Goal: Information Seeking & Learning: Learn about a topic

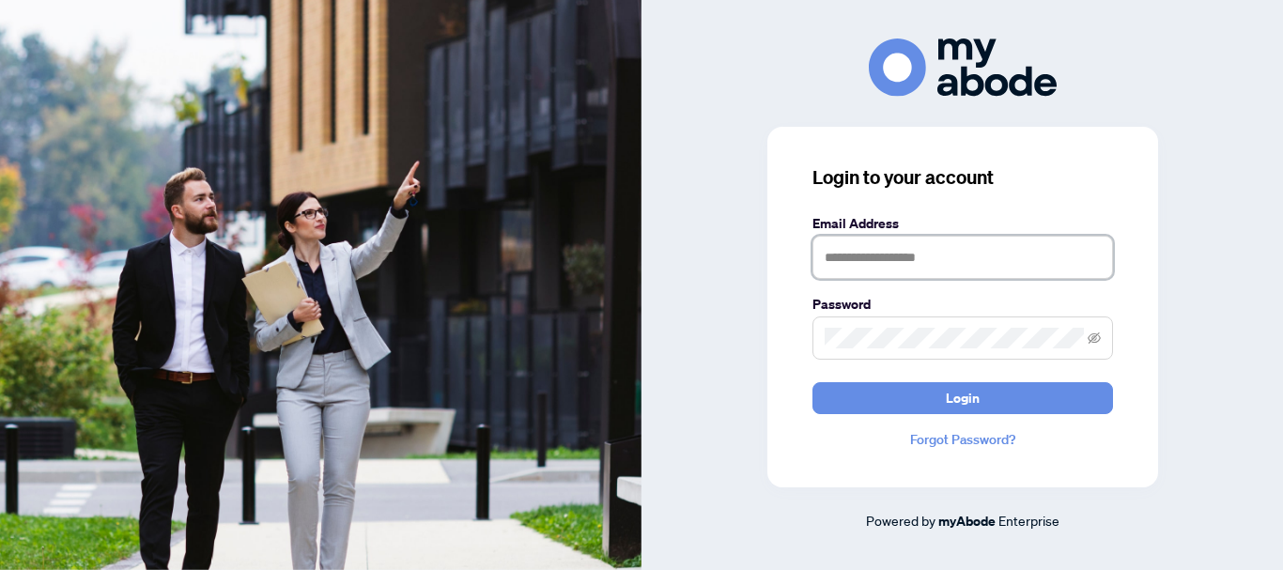
click at [920, 254] on input "text" at bounding box center [963, 257] width 301 height 43
type input "**********"
click at [813, 382] on button "Login" at bounding box center [963, 398] width 301 height 32
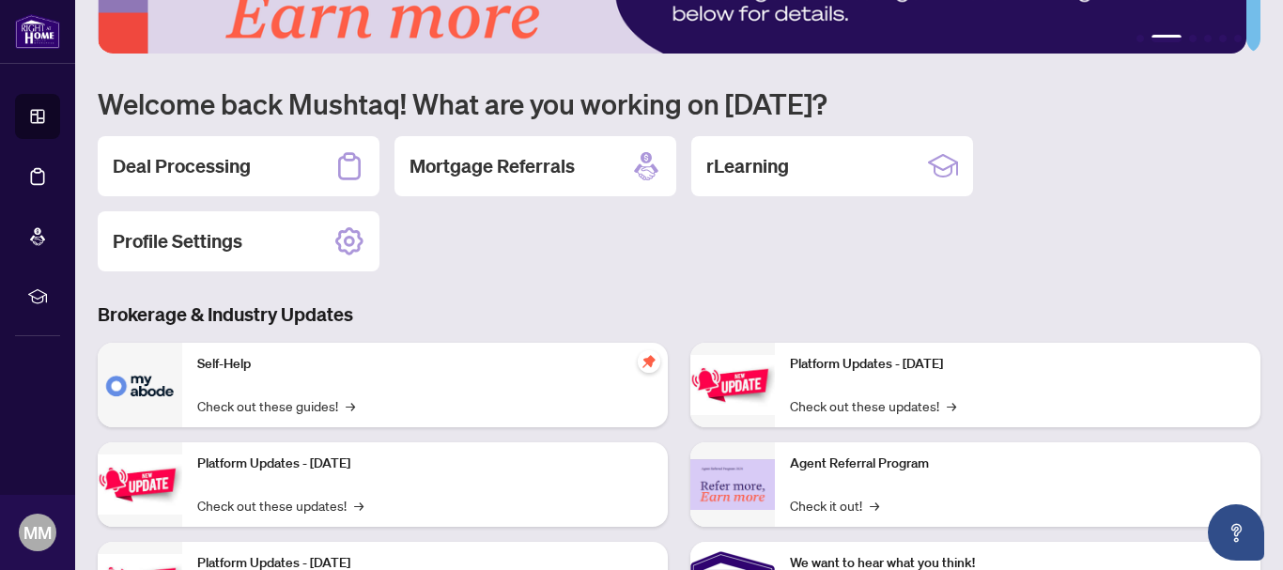
scroll to position [17, 0]
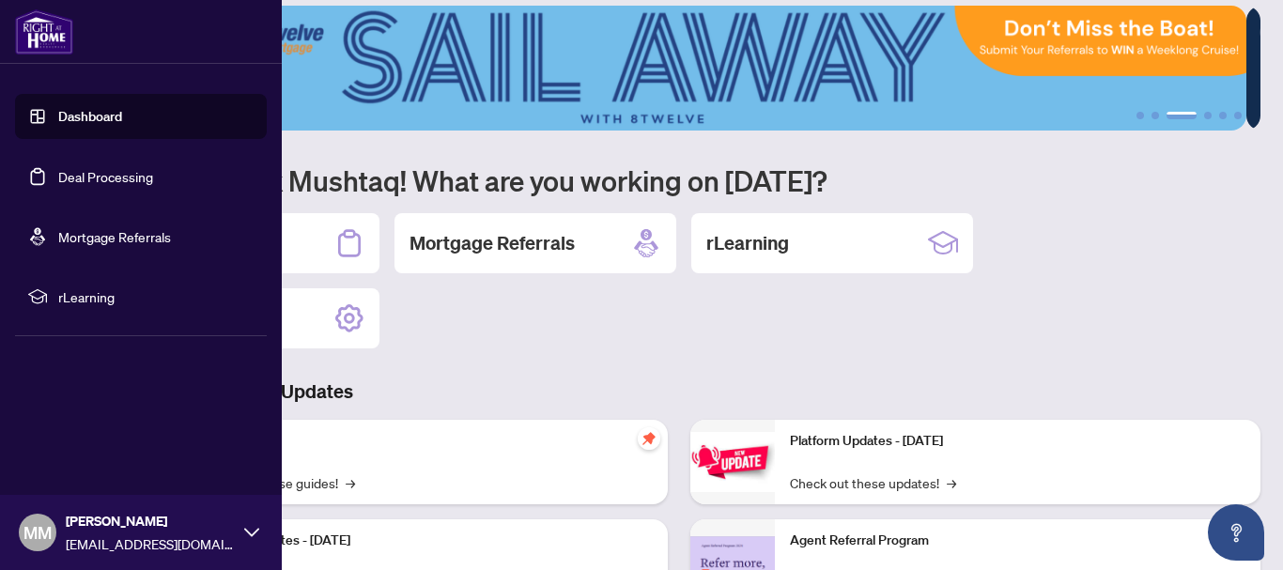
click at [103, 240] on link "Mortgage Referrals" at bounding box center [114, 236] width 113 height 17
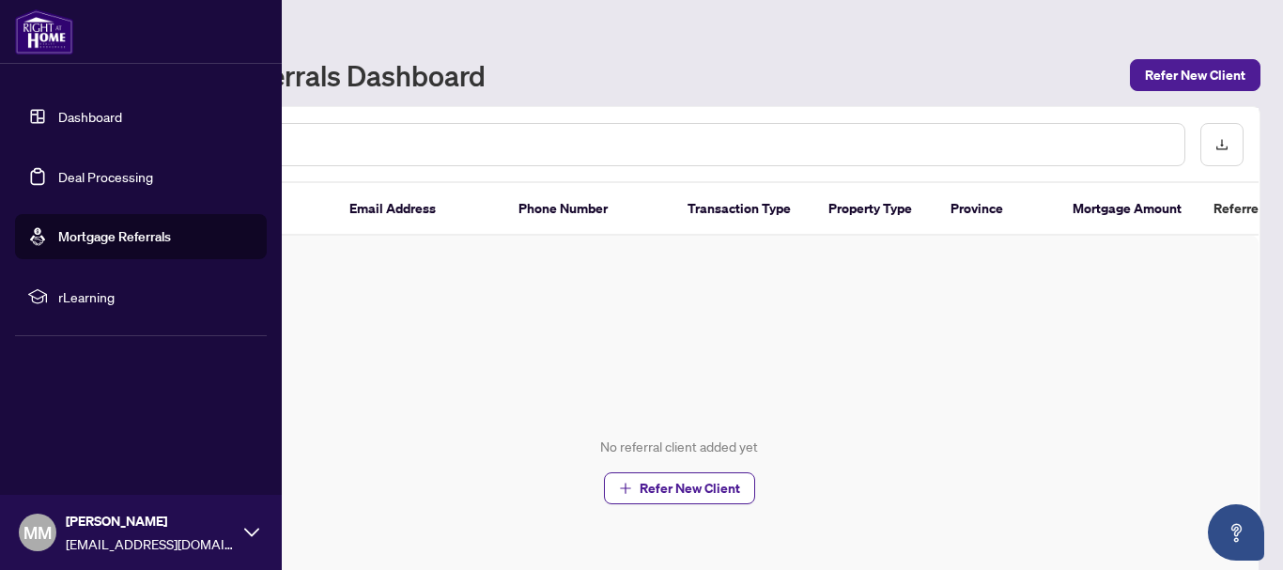
click at [74, 114] on link "Dashboard" at bounding box center [90, 116] width 64 height 17
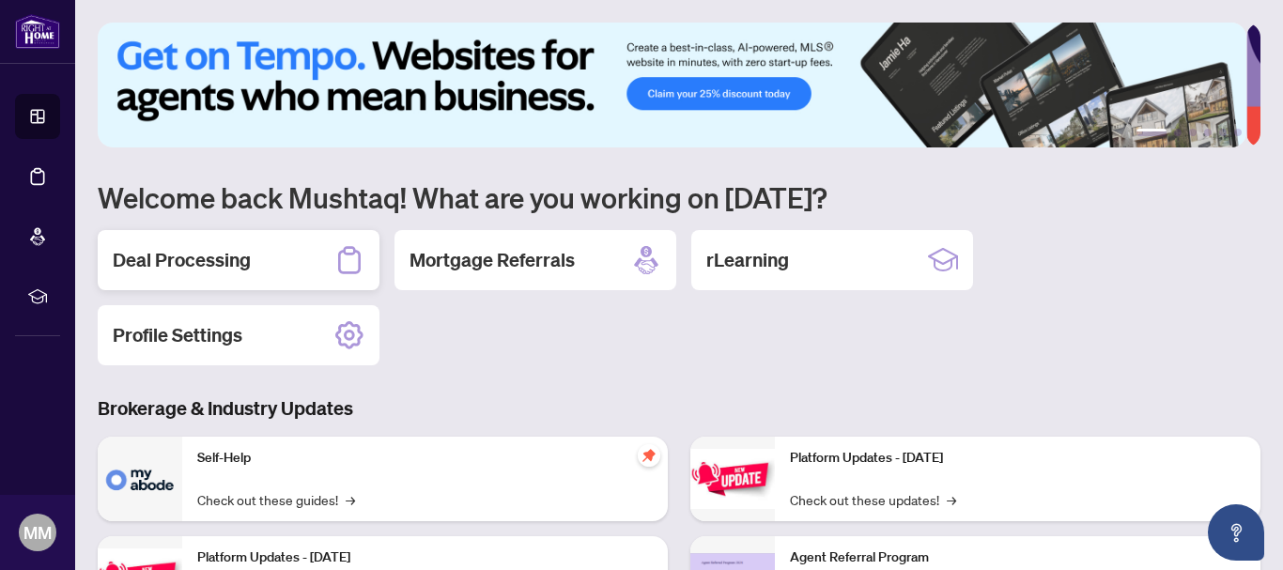
click at [238, 253] on h2 "Deal Processing" at bounding box center [182, 260] width 138 height 26
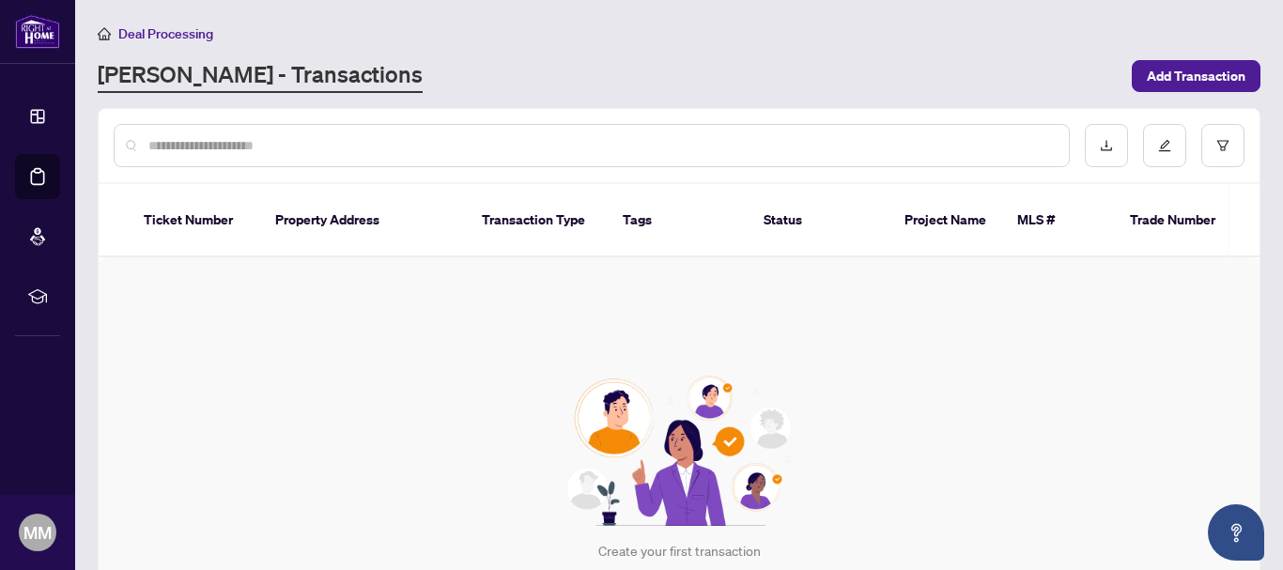
click at [219, 146] on input "text" at bounding box center [601, 145] width 906 height 21
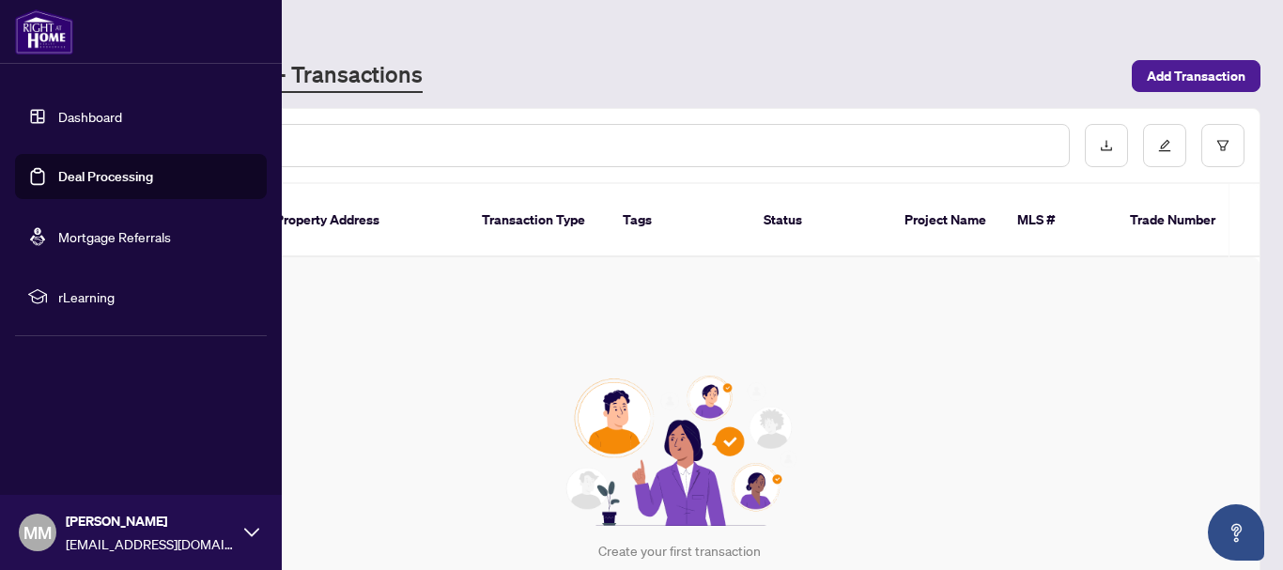
click at [65, 113] on link "Dashboard" at bounding box center [90, 116] width 64 height 17
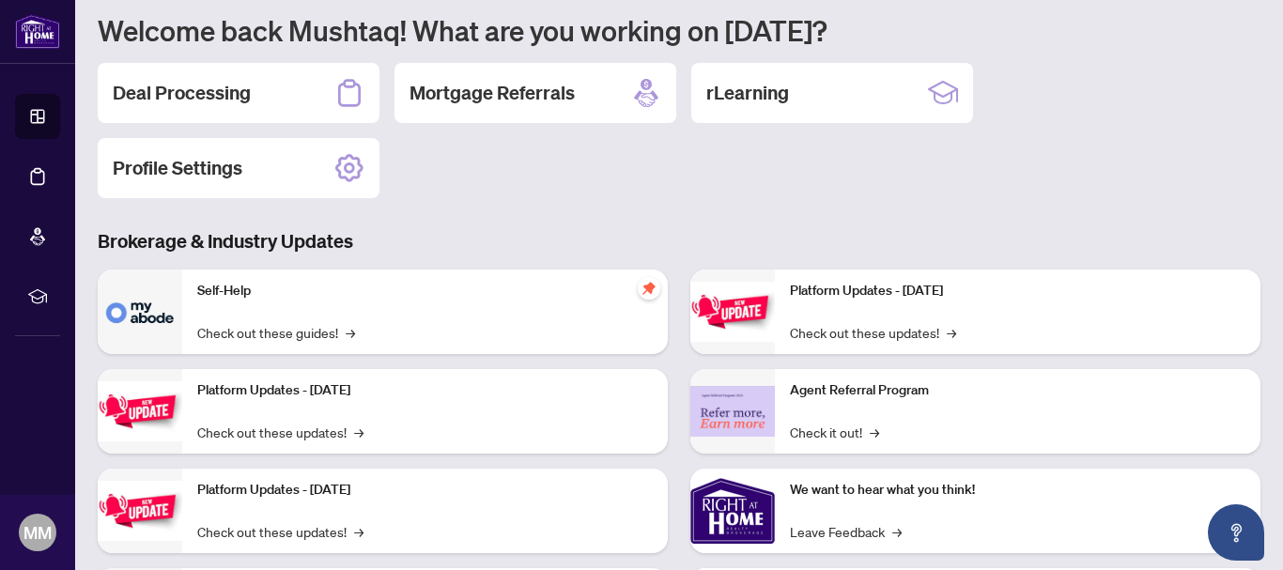
scroll to position [213, 0]
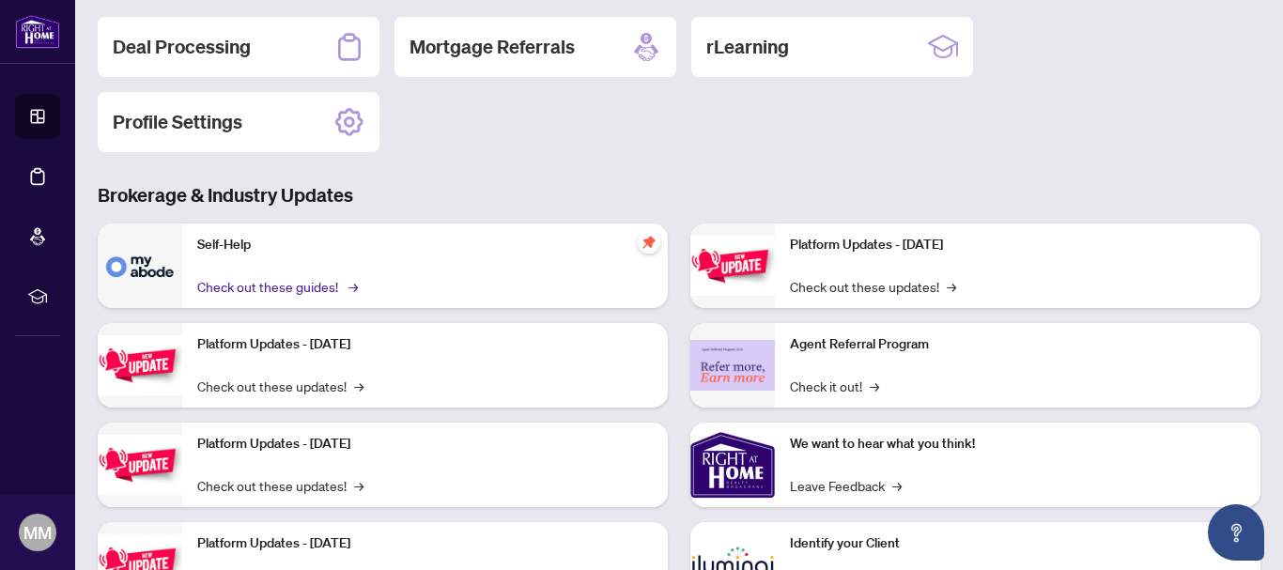
click at [300, 280] on link "Check out these guides! →" at bounding box center [276, 286] width 158 height 21
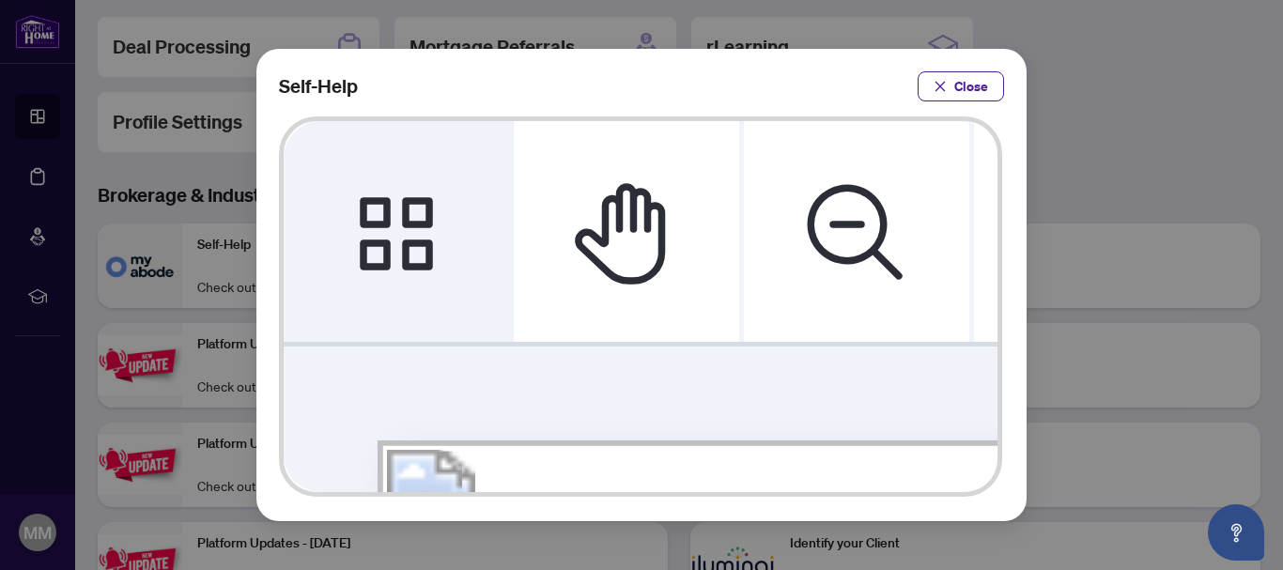
click at [375, 203] on icon "Thumbnails" at bounding box center [396, 231] width 73 height 73
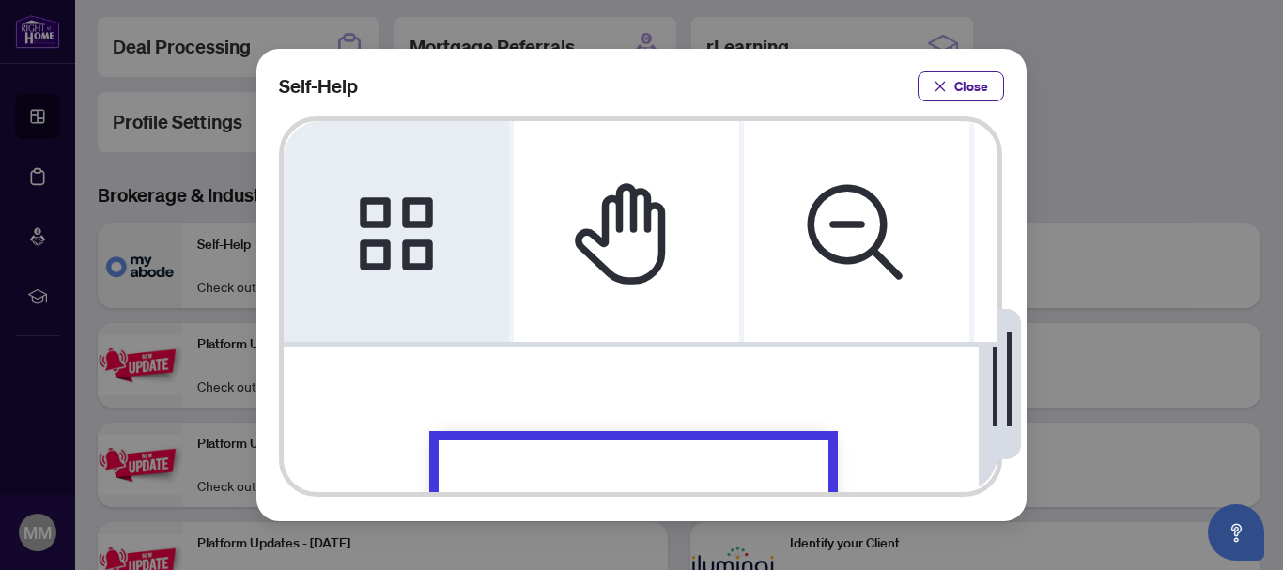
scroll to position [0, 0]
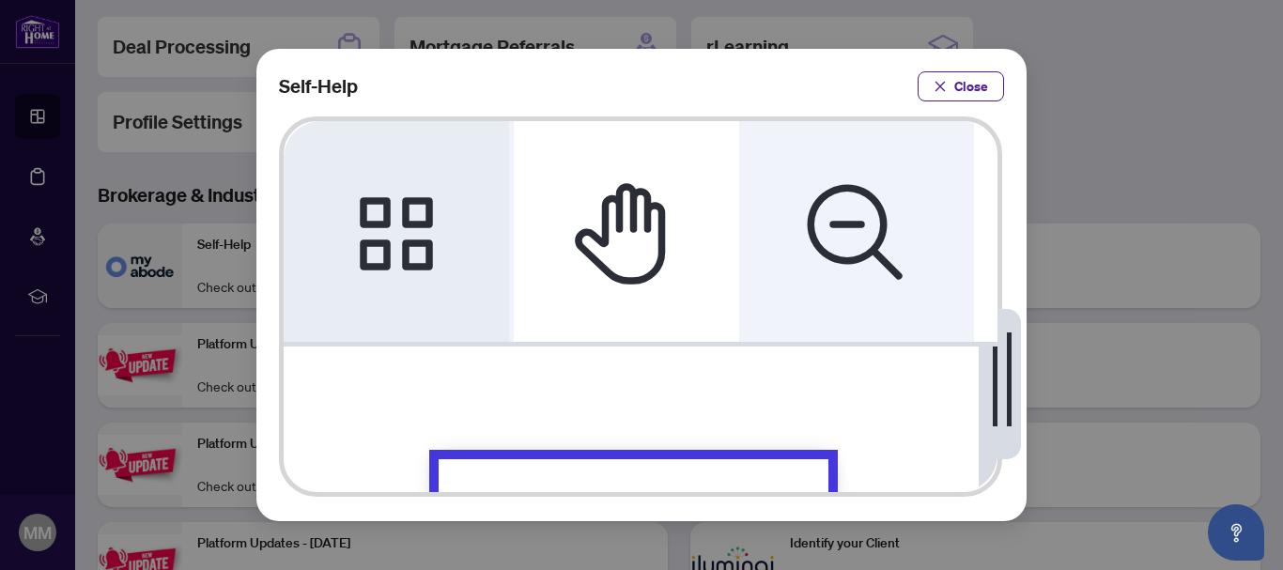
click at [834, 191] on icon "Zoom Out" at bounding box center [856, 232] width 113 height 113
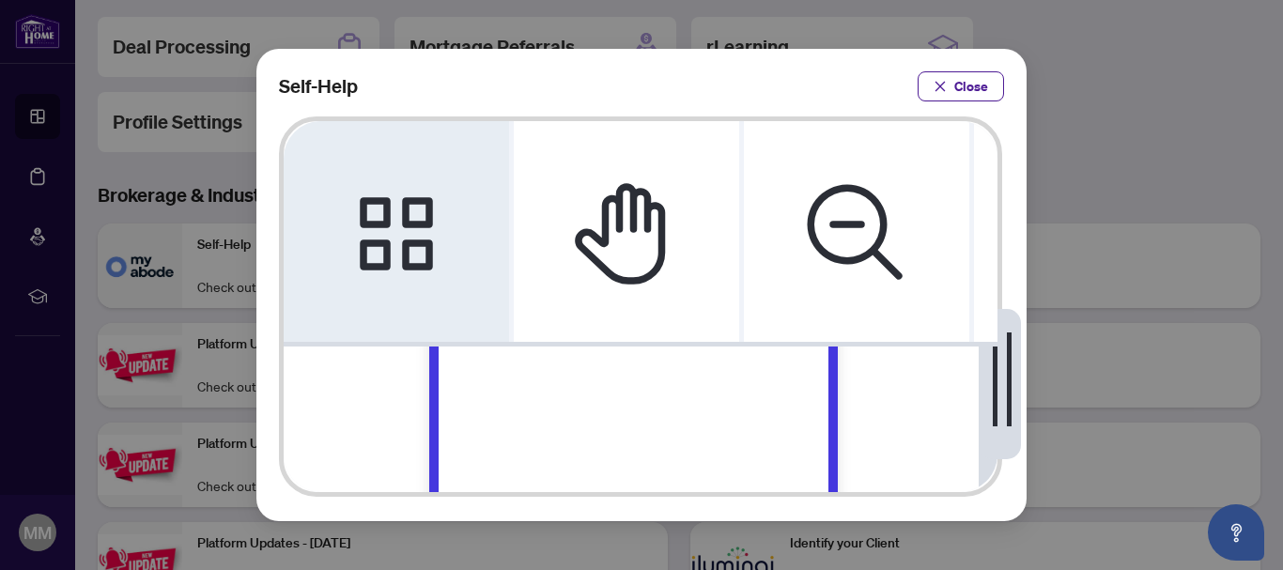
scroll to position [44, 0]
click at [687, 416] on div "Thumbnails" at bounding box center [635, 492] width 394 height 507
click at [941, 81] on icon "close" at bounding box center [940, 86] width 13 height 13
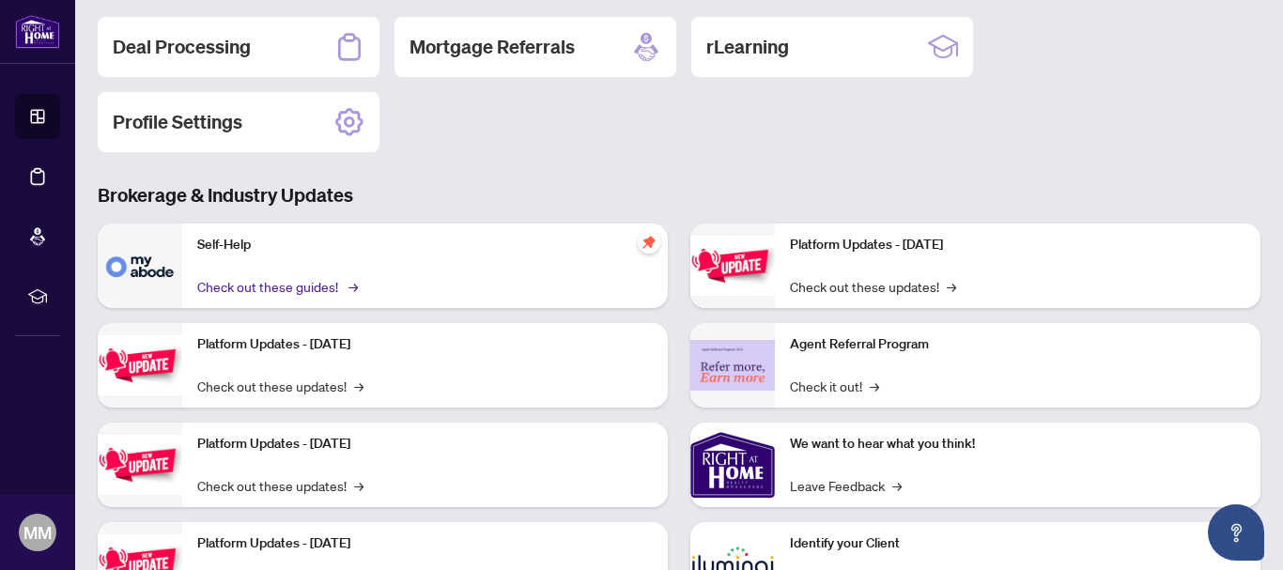
click at [225, 283] on link "Check out these guides! →" at bounding box center [276, 286] width 158 height 21
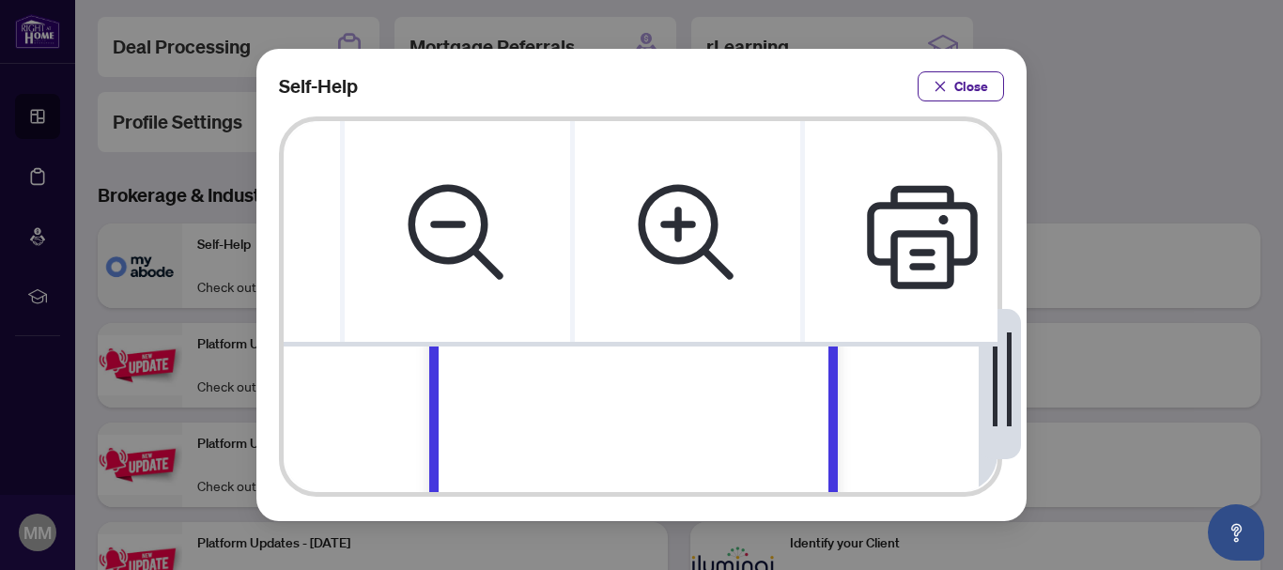
scroll to position [0, 113]
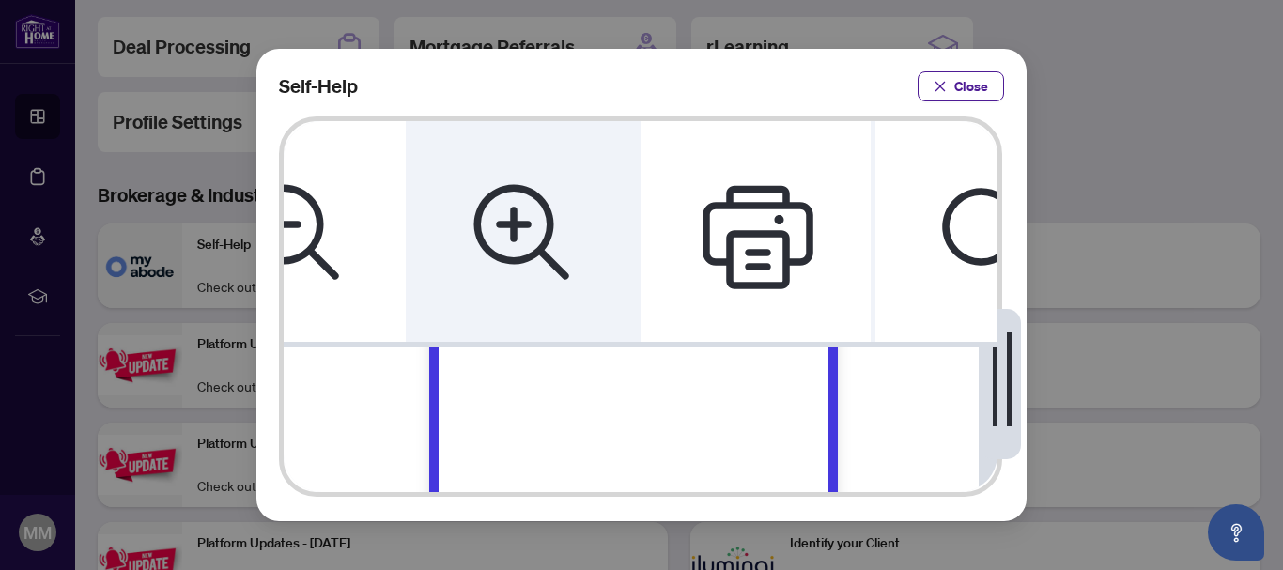
click at [526, 178] on icon "Zoom In" at bounding box center [523, 232] width 113 height 113
click at [504, 186] on icon "Zoom In" at bounding box center [521, 229] width 95 height 95
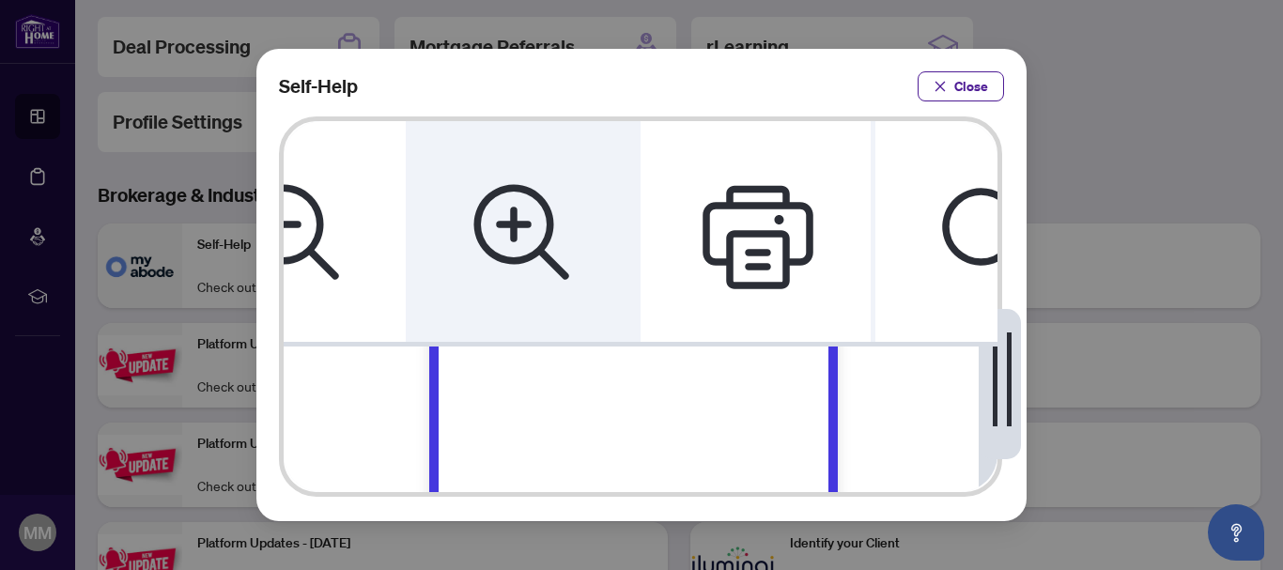
click at [504, 186] on icon "Zoom In" at bounding box center [521, 229] width 95 height 95
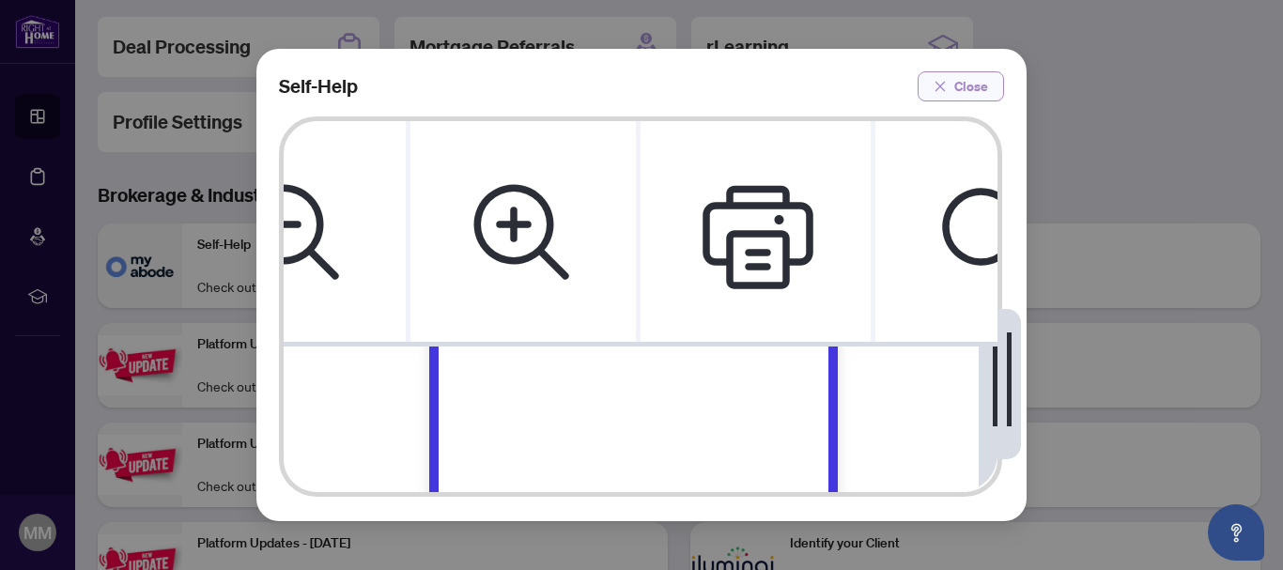
click at [964, 82] on span "Close" at bounding box center [971, 86] width 34 height 30
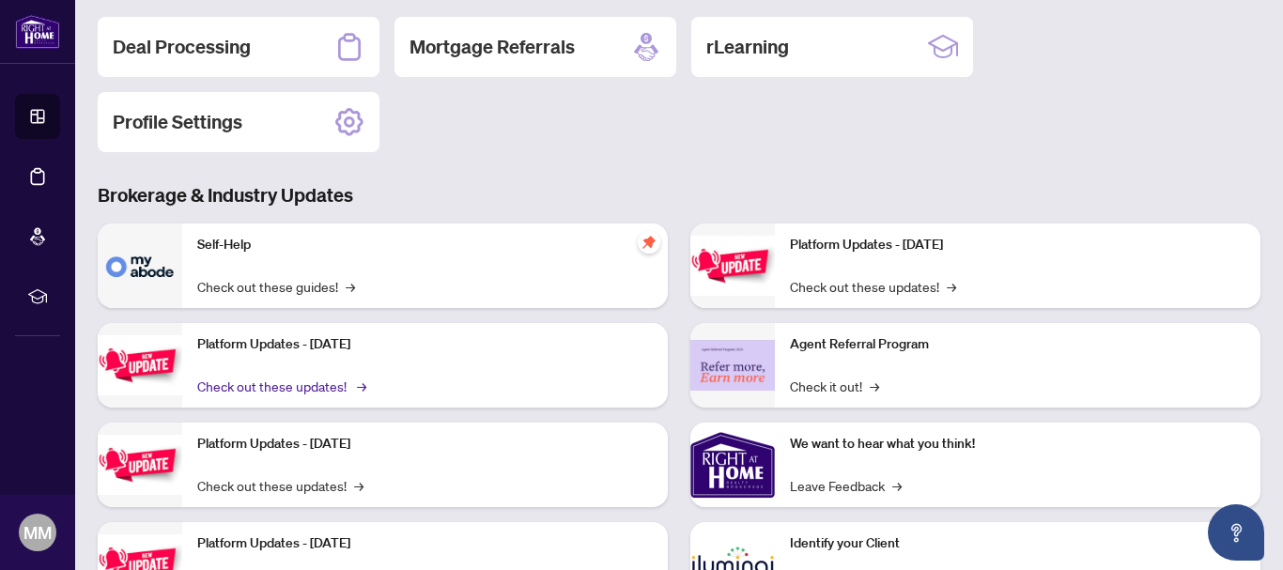
click at [298, 386] on link "Check out these updates! →" at bounding box center [280, 386] width 166 height 21
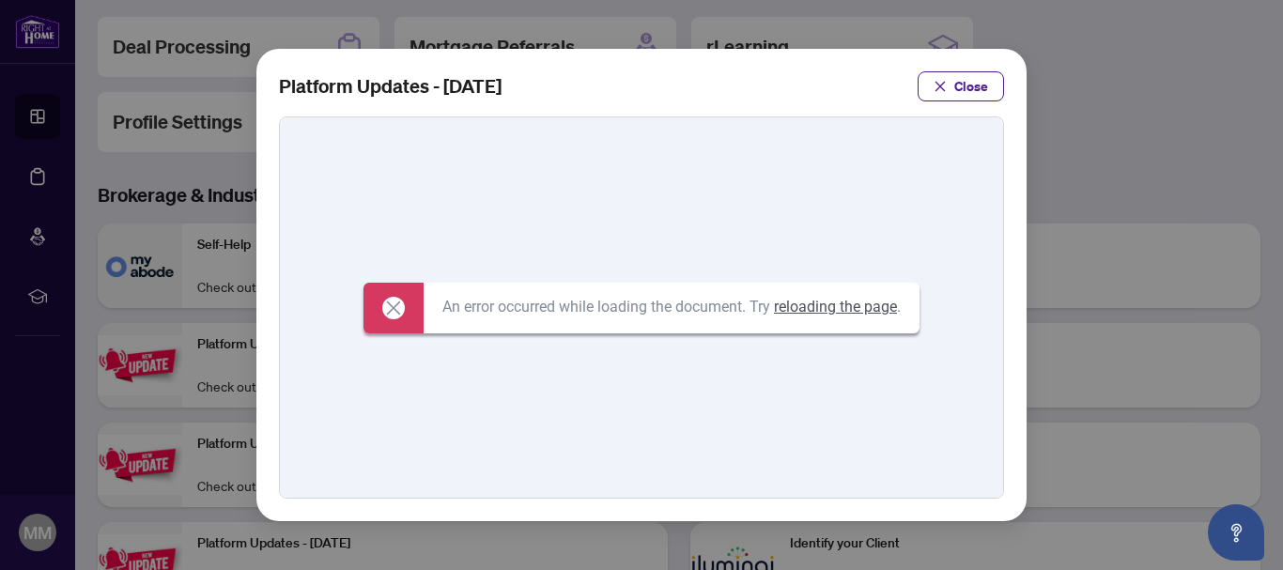
click at [829, 305] on link "reloading the page" at bounding box center [835, 307] width 123 height 18
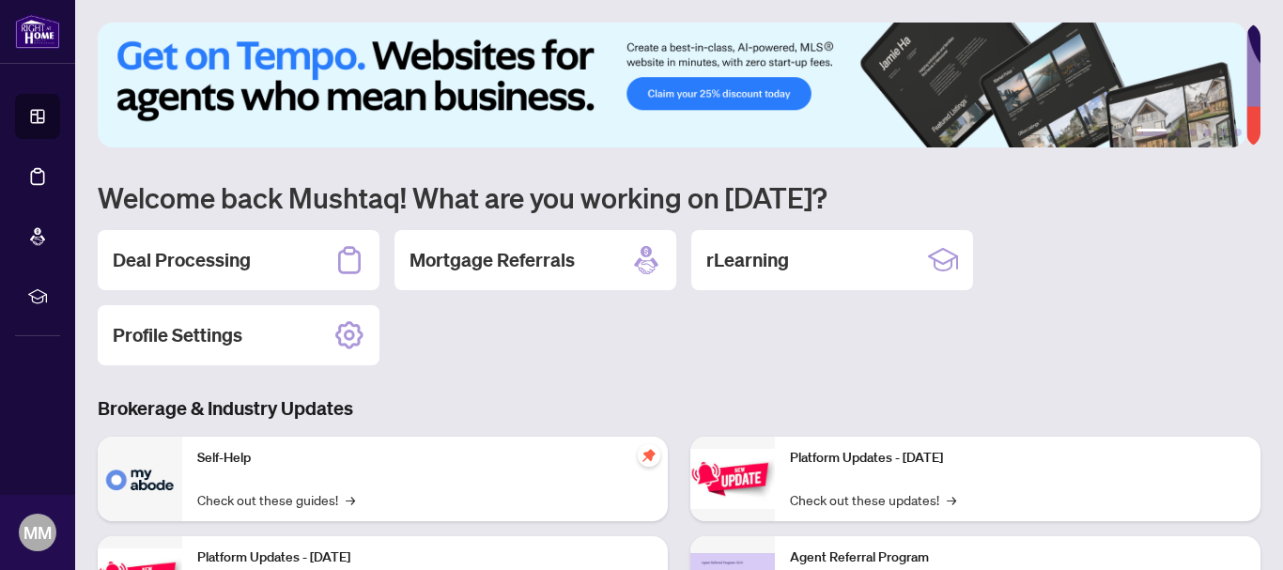
scroll to position [299, 0]
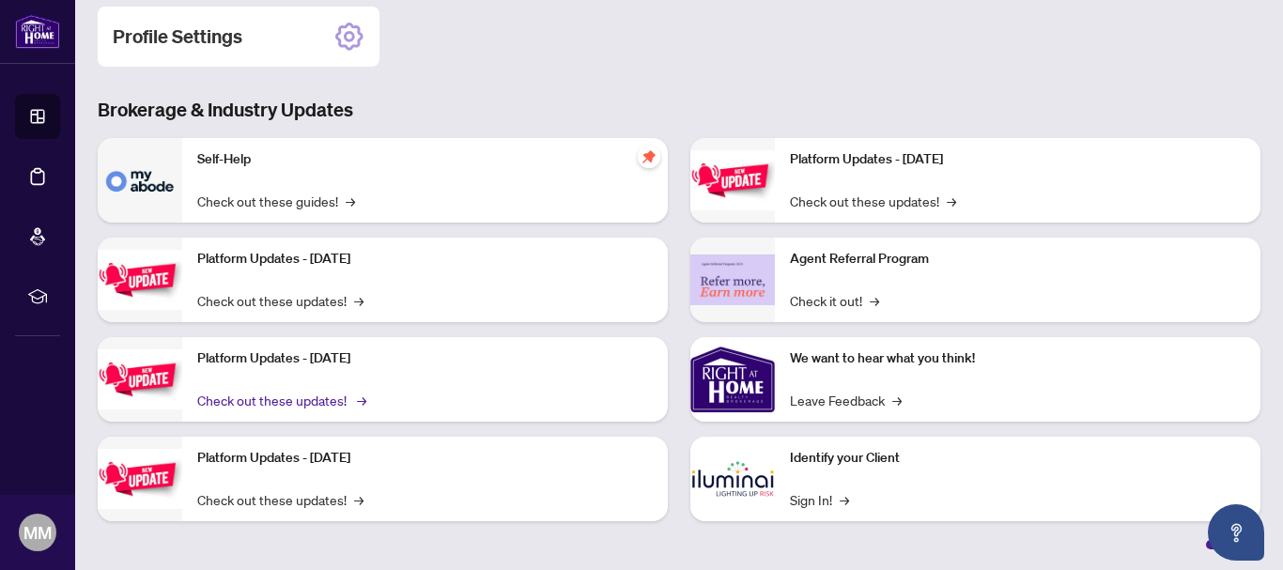
click at [283, 395] on link "Check out these updates! →" at bounding box center [280, 400] width 166 height 21
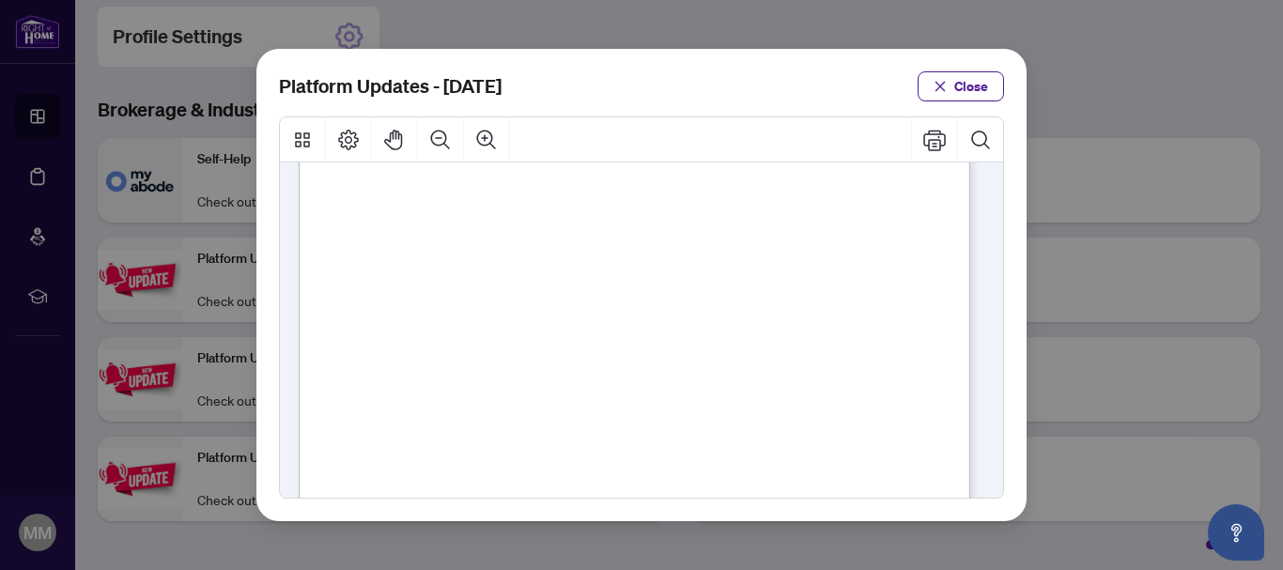
scroll to position [401, 0]
click at [954, 85] on button "Close" at bounding box center [961, 86] width 86 height 30
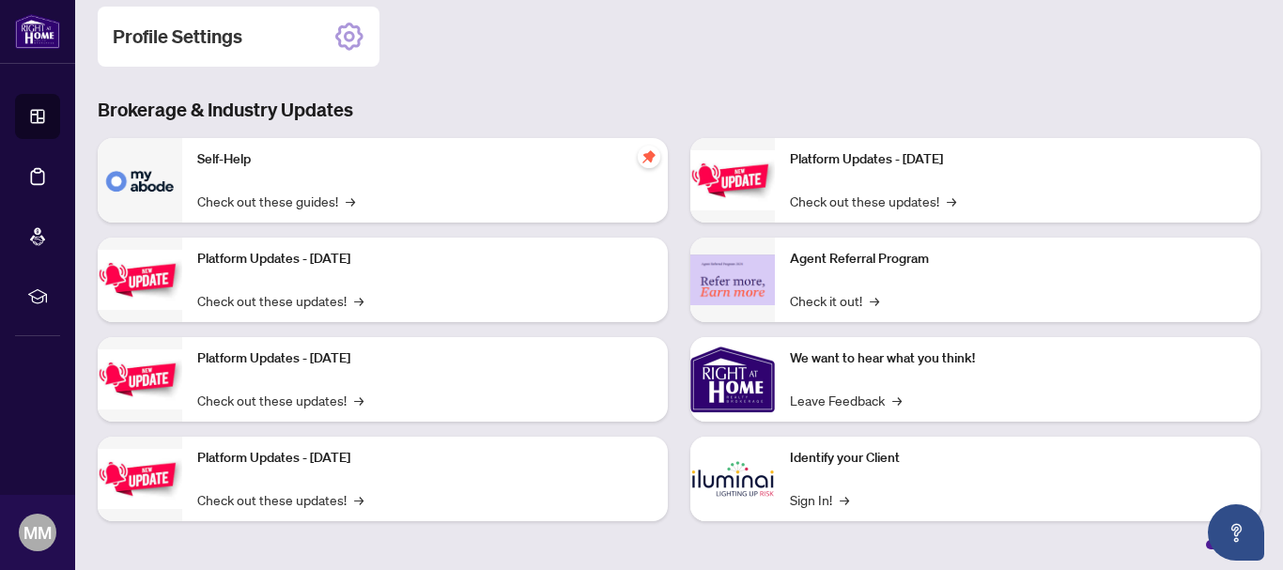
scroll to position [0, 0]
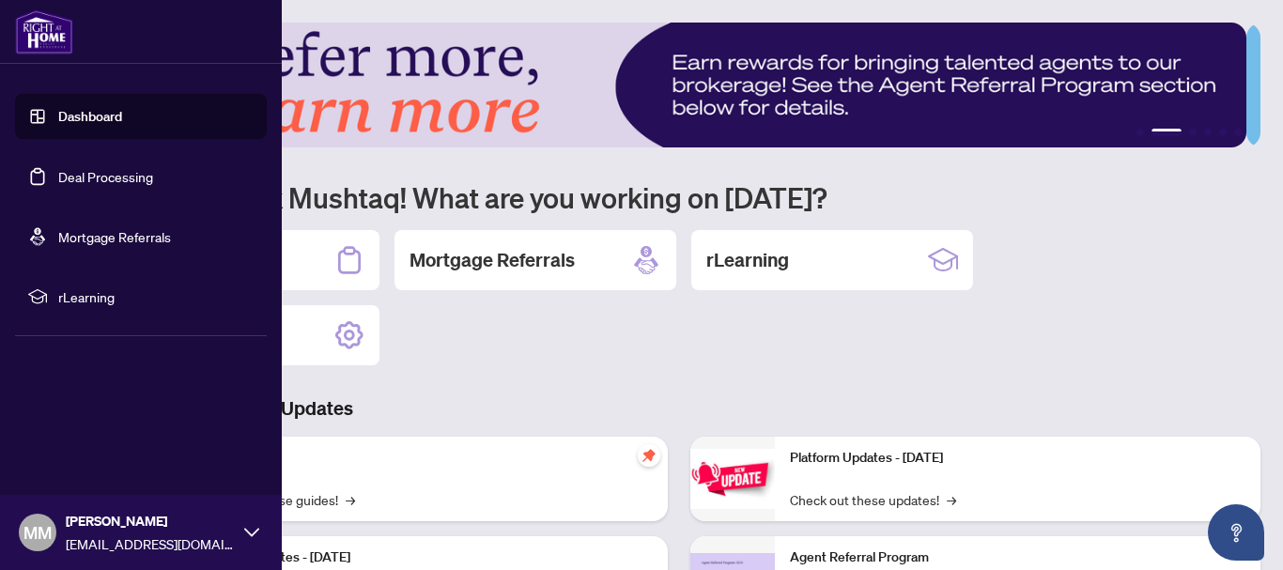
click at [80, 299] on span "rLearning" at bounding box center [155, 297] width 195 height 21
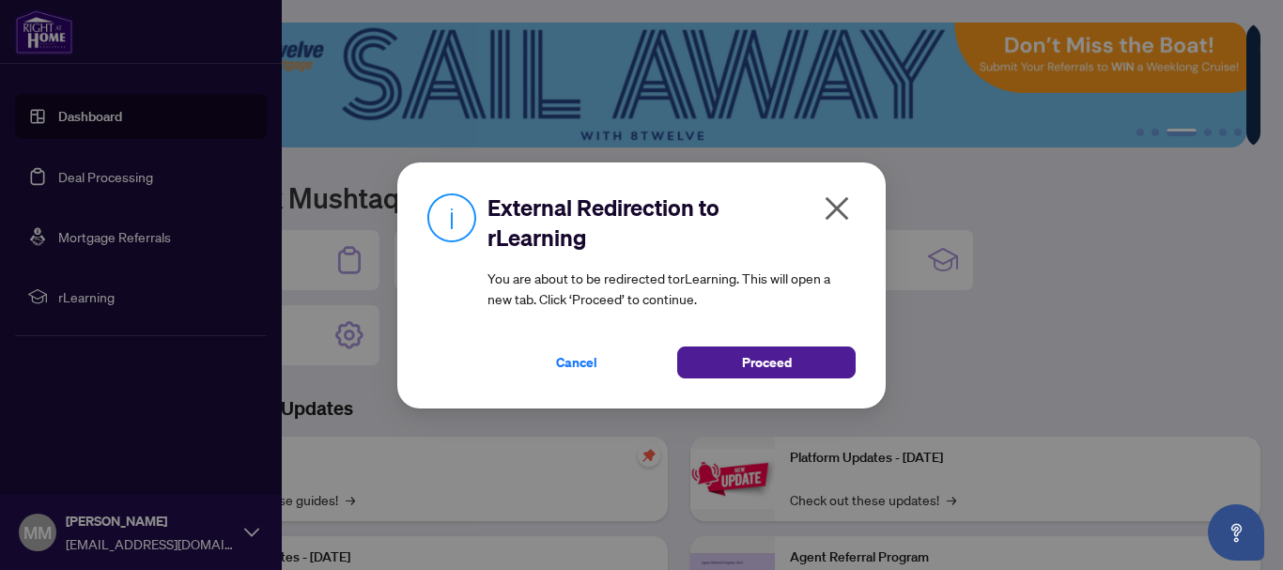
click at [829, 201] on icon "close" at bounding box center [837, 207] width 23 height 23
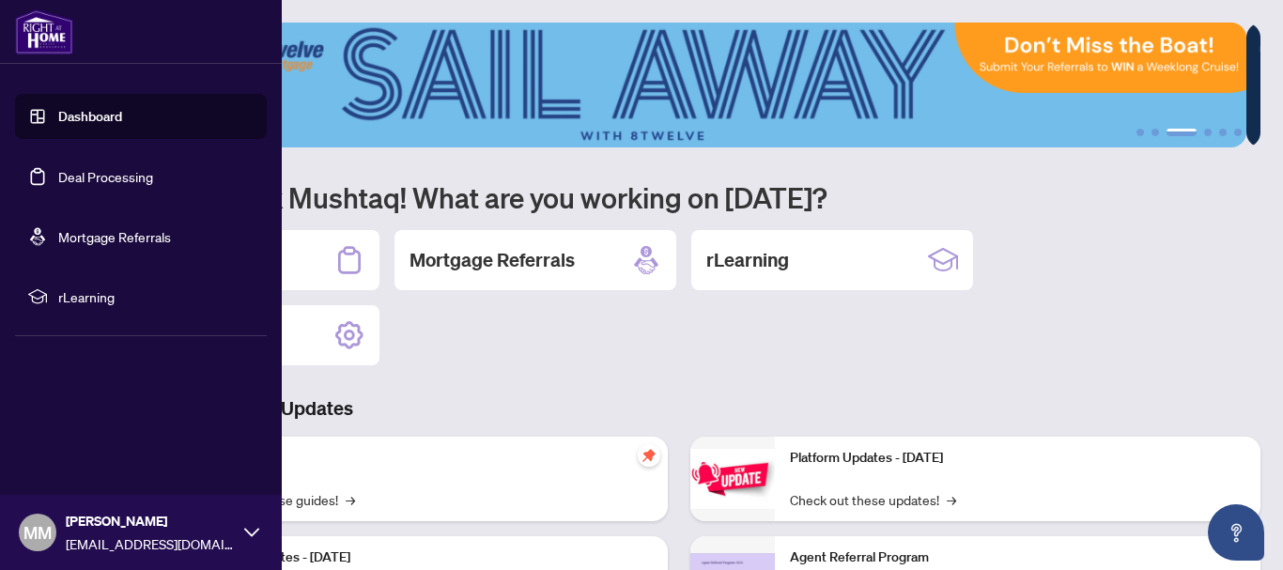
click at [1071, 320] on div "Deal Processing Mortgage Referrals rLearning Profile Settings" at bounding box center [679, 297] width 1163 height 135
click at [89, 117] on link "Dashboard" at bounding box center [90, 116] width 64 height 17
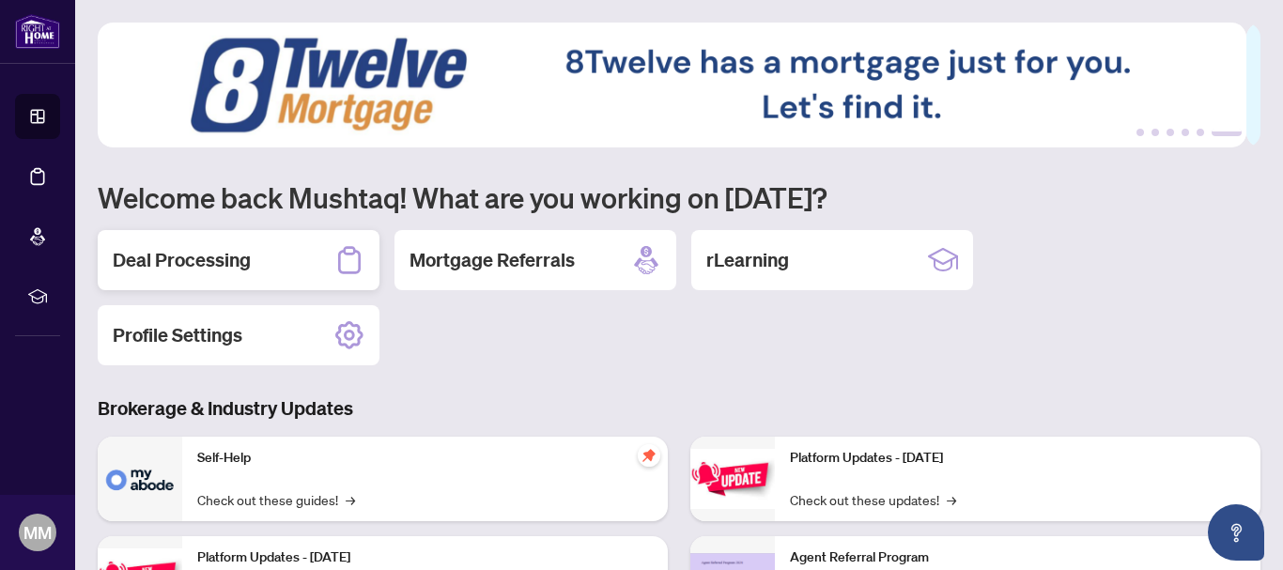
click at [343, 252] on icon at bounding box center [349, 260] width 30 height 30
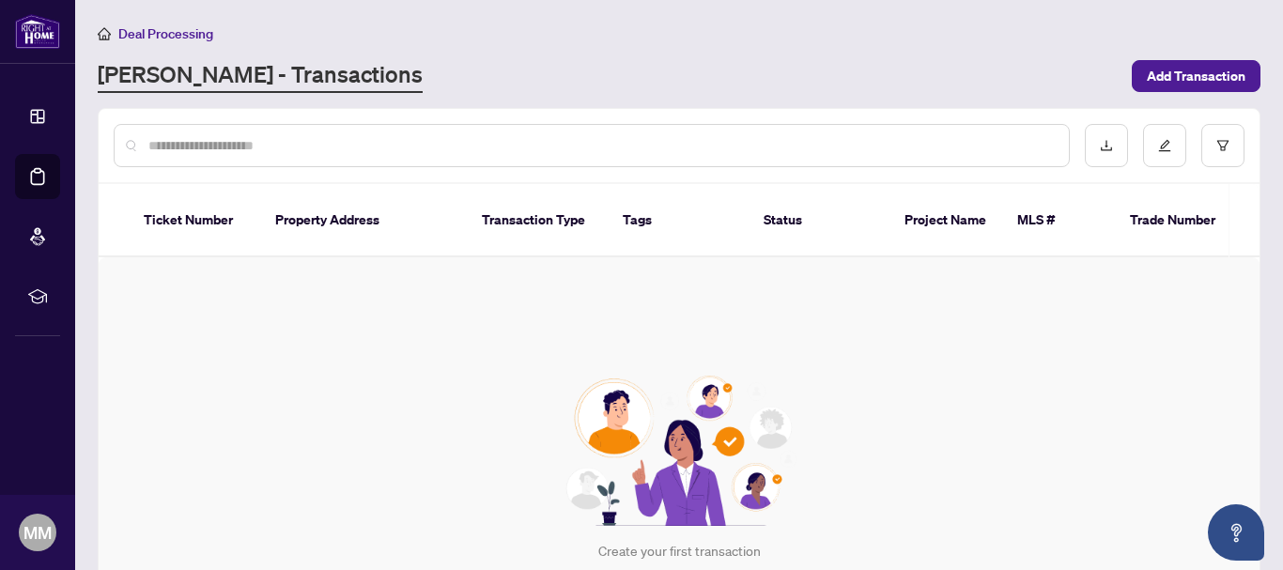
click at [334, 138] on input "text" at bounding box center [601, 145] width 906 height 21
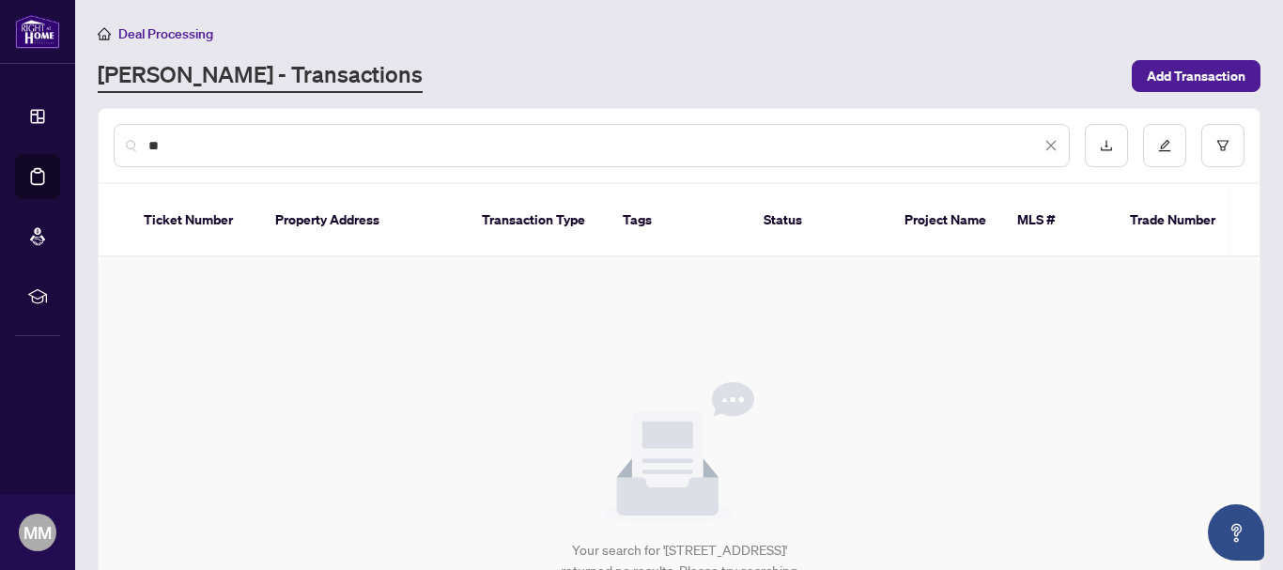
type input "*"
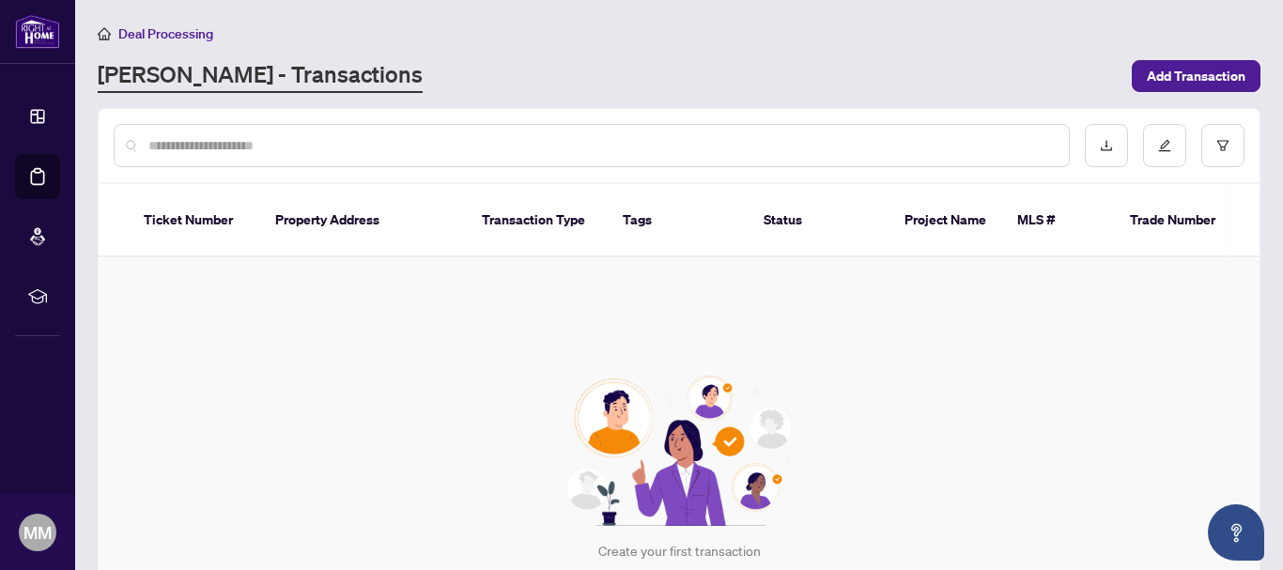
click at [259, 77] on link "RAHR - Transactions" at bounding box center [260, 76] width 325 height 34
click at [268, 73] on link "RAHR - Transactions" at bounding box center [260, 76] width 325 height 34
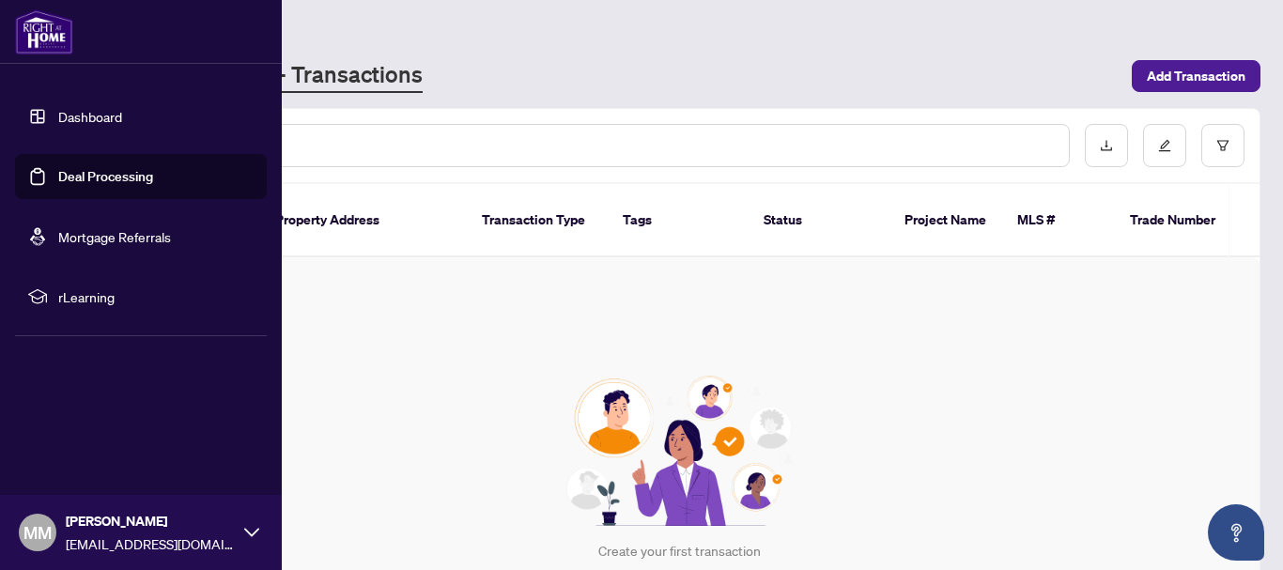
click at [77, 291] on span "rLearning" at bounding box center [155, 297] width 195 height 21
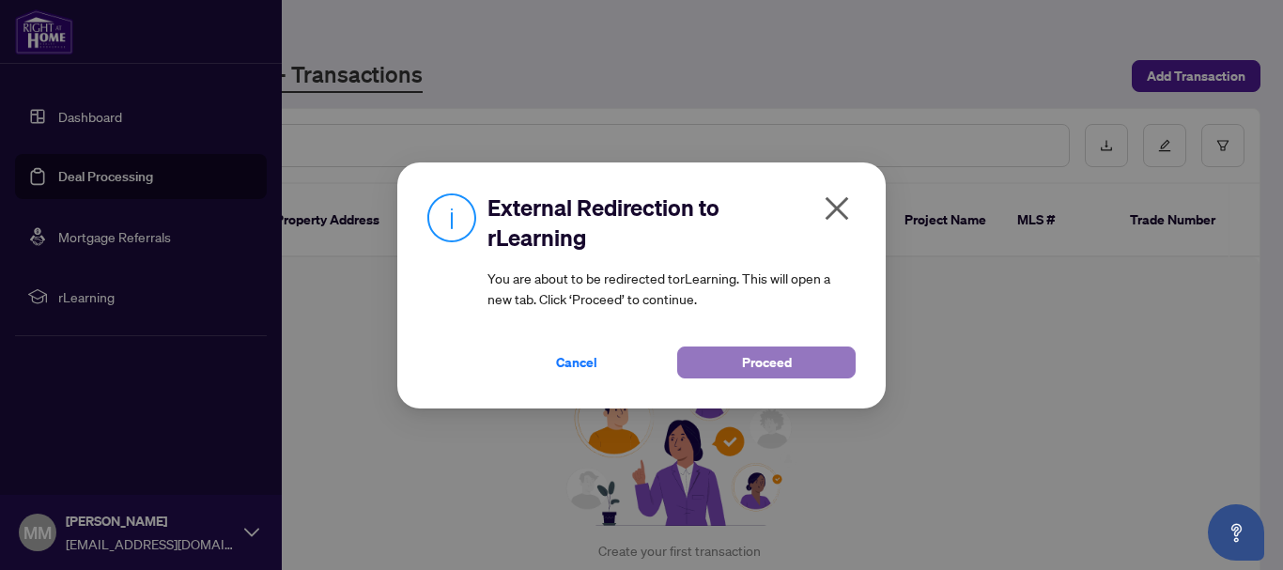
click at [781, 364] on span "Proceed" at bounding box center [767, 363] width 50 height 30
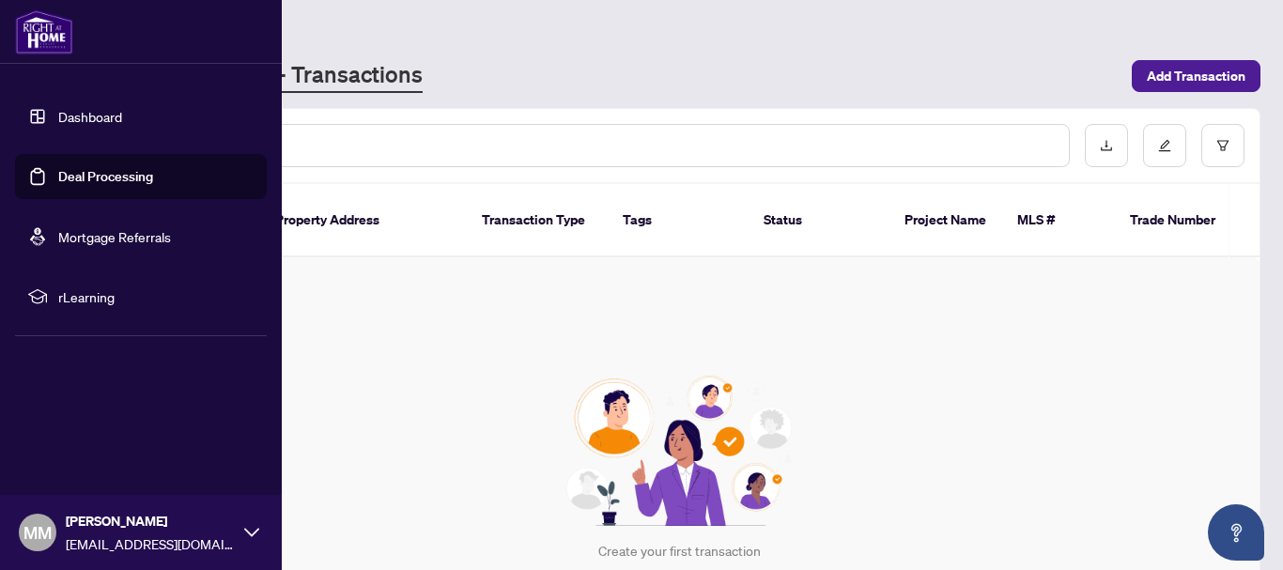
click at [82, 118] on link "Dashboard" at bounding box center [90, 116] width 64 height 17
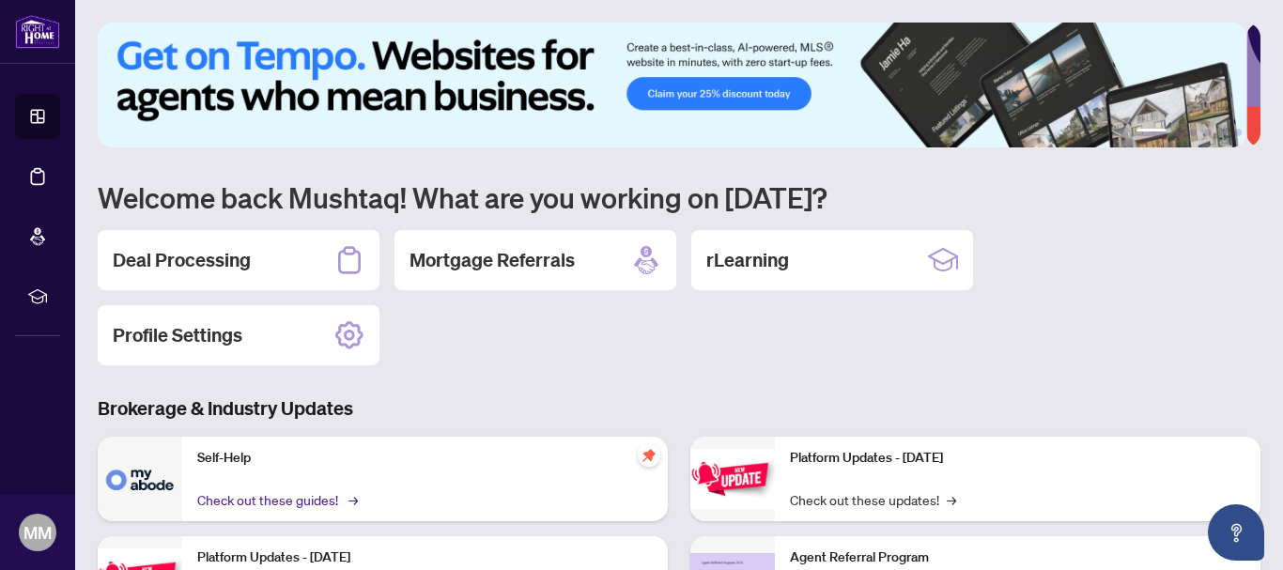
click at [269, 497] on link "Check out these guides! →" at bounding box center [276, 499] width 158 height 21
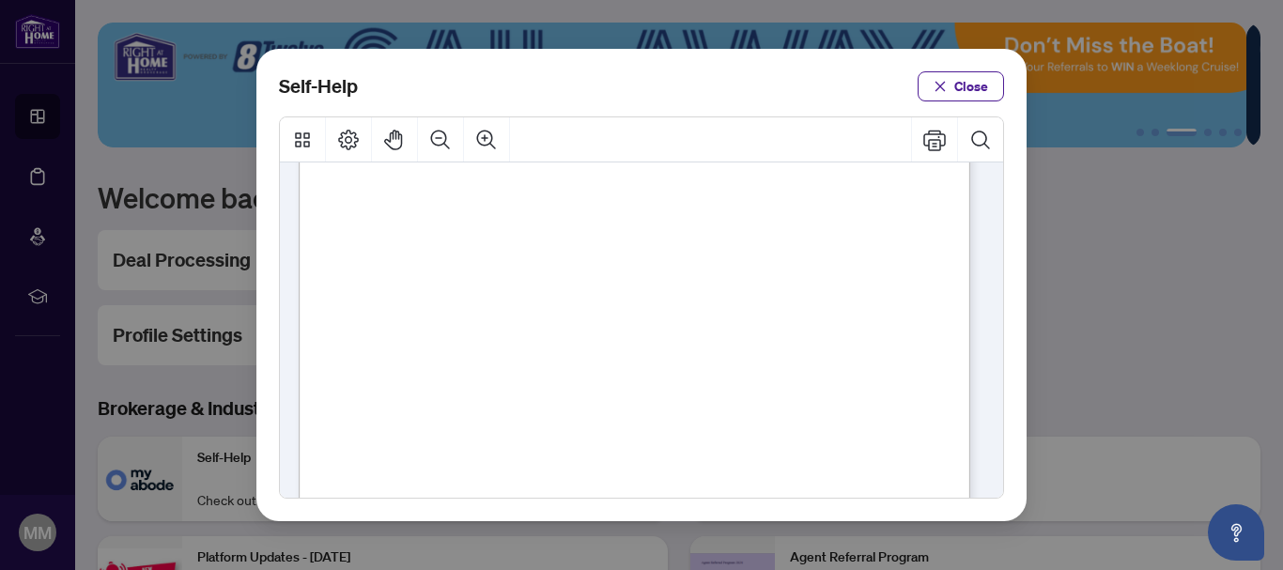
scroll to position [551, 0]
click at [662, 327] on span "PDF" at bounding box center [662, 332] width 25 height 19
